Goal: Navigation & Orientation: Go to known website

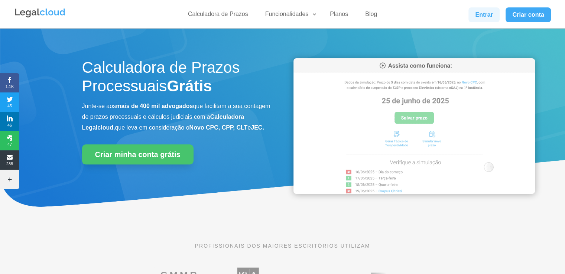
click at [474, 17] on link "Entrar" at bounding box center [484, 14] width 31 height 15
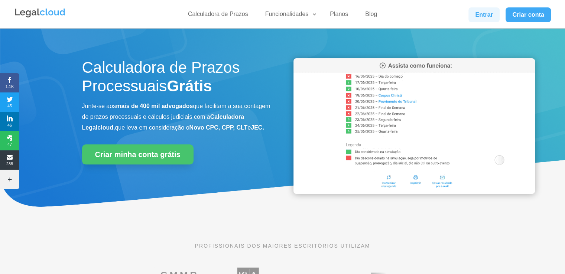
click at [482, 14] on link "Entrar" at bounding box center [484, 14] width 31 height 15
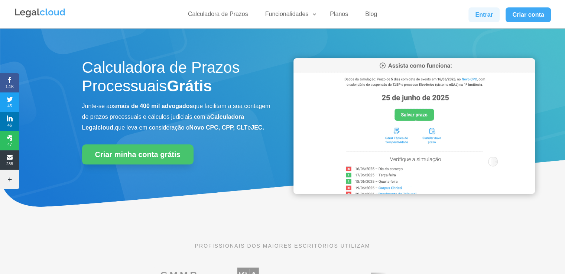
click at [491, 11] on link "Entrar" at bounding box center [484, 14] width 31 height 15
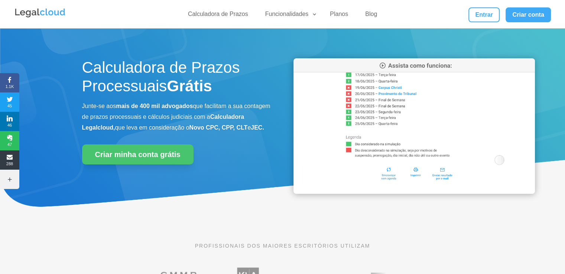
click at [486, 3] on div "Calculadora de Prazos Funcionalidades Calculadora de Prazos DJEN/DJE Prazos e A…" at bounding box center [282, 14] width 537 height 28
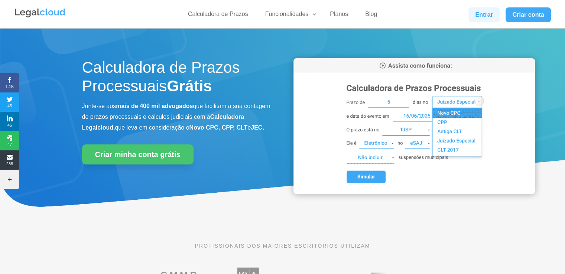
click at [485, 15] on link "Entrar" at bounding box center [484, 14] width 31 height 15
